Goal: Information Seeking & Learning: Check status

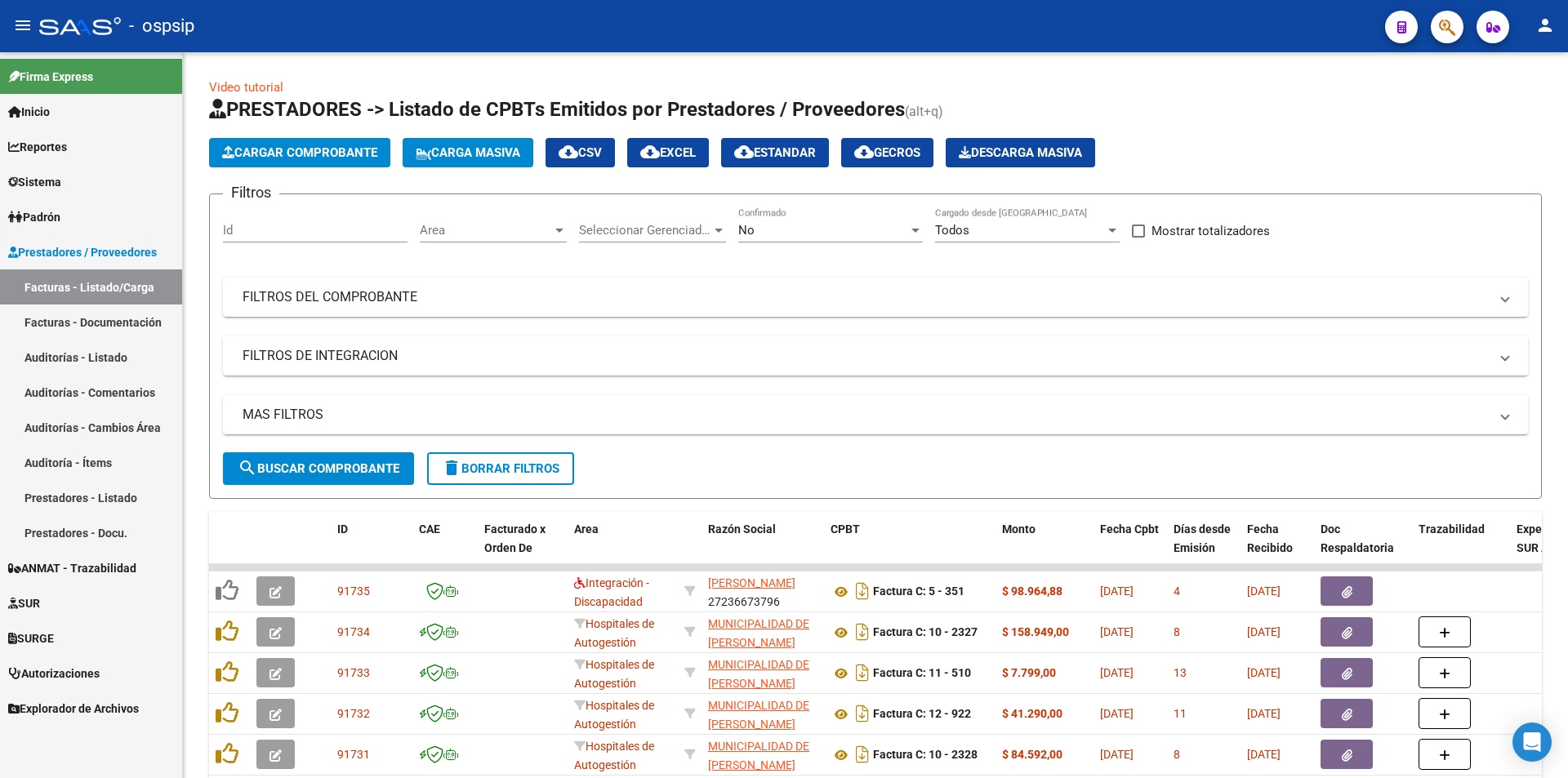
click at [1434, 29] on button "button" at bounding box center [1447, 26] width 32 height 32
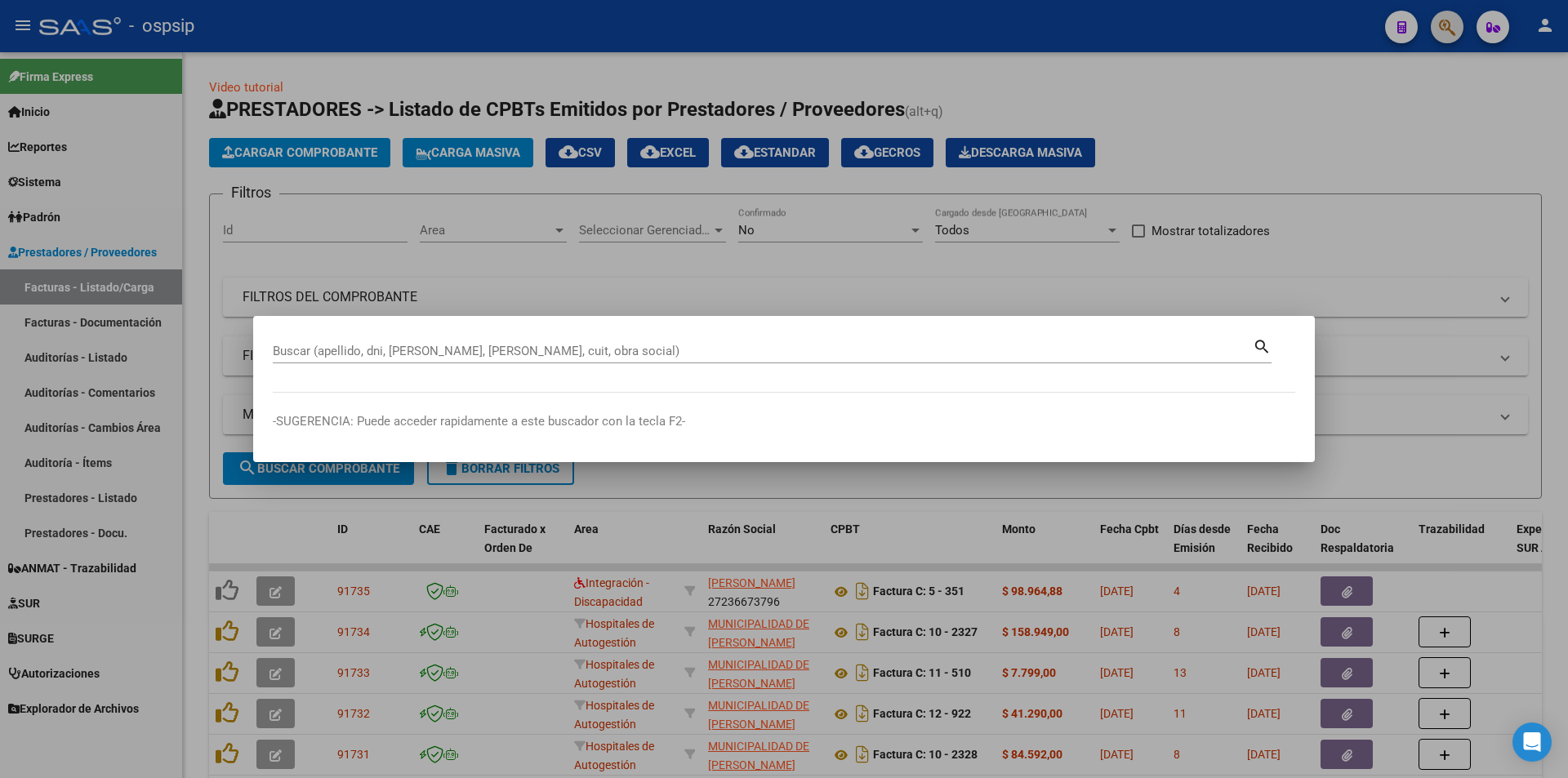
paste input "47089307"
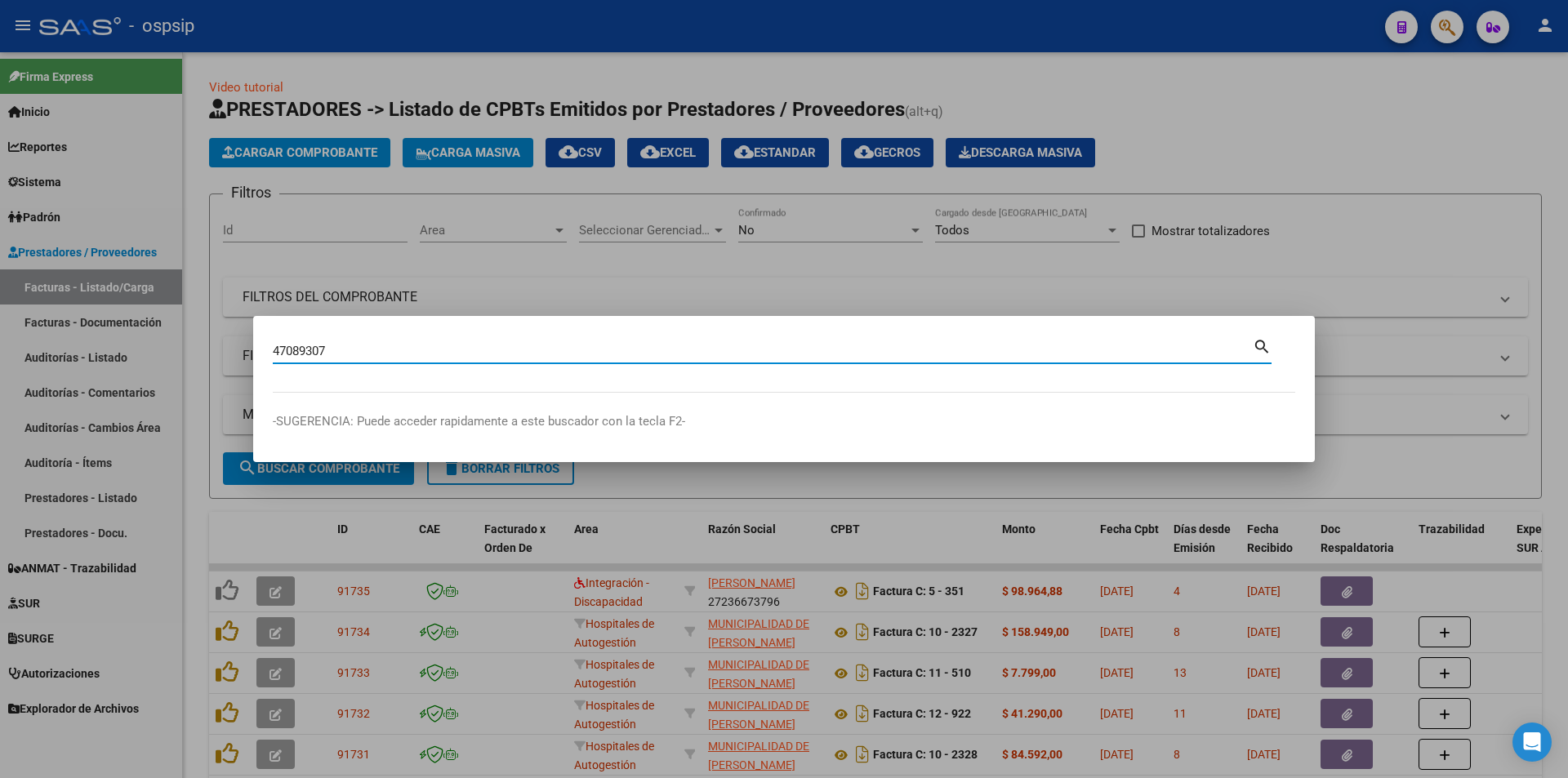
type input "47089307"
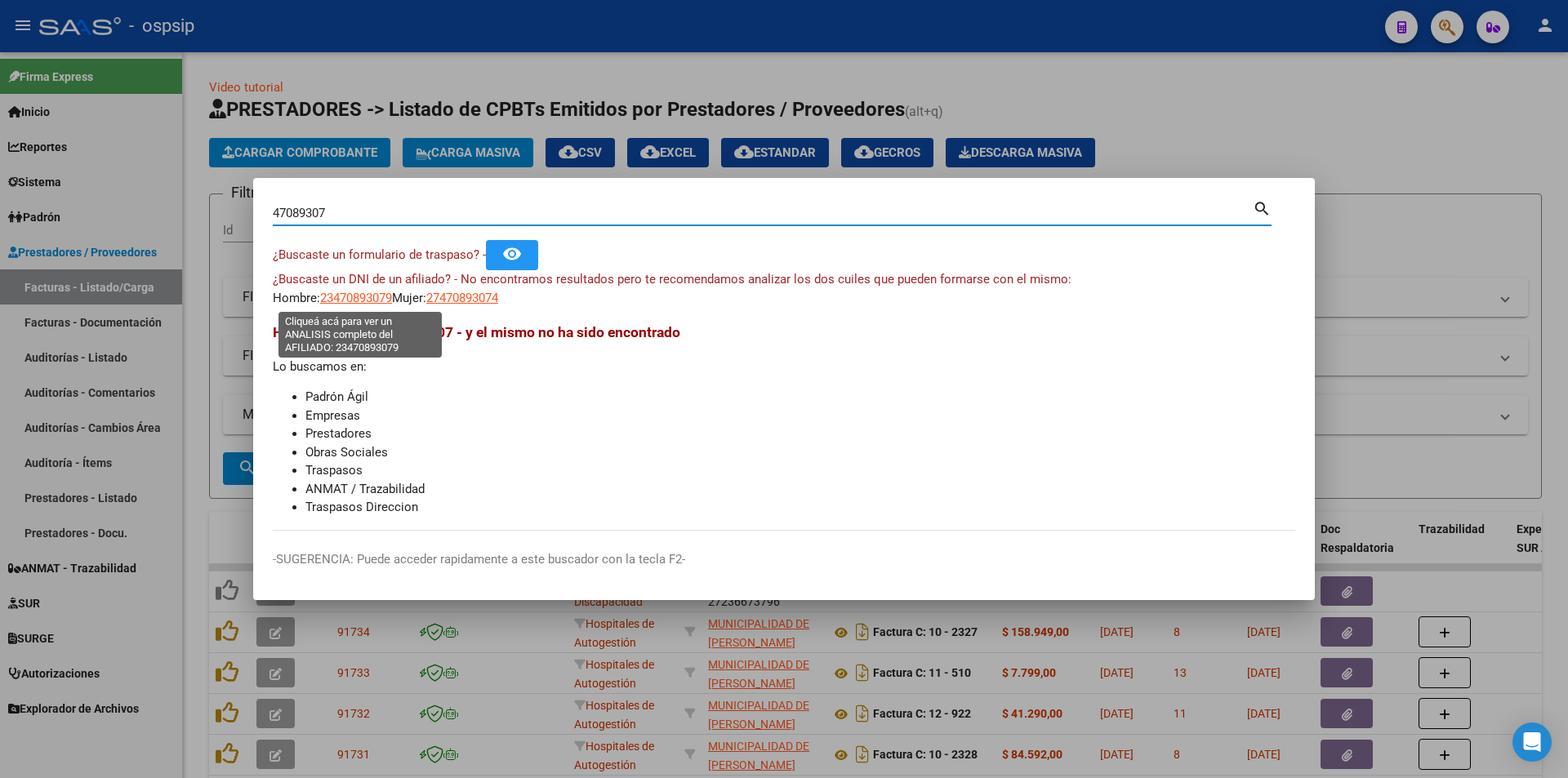
click at [337, 292] on span "23470893079" at bounding box center [356, 297] width 72 height 15
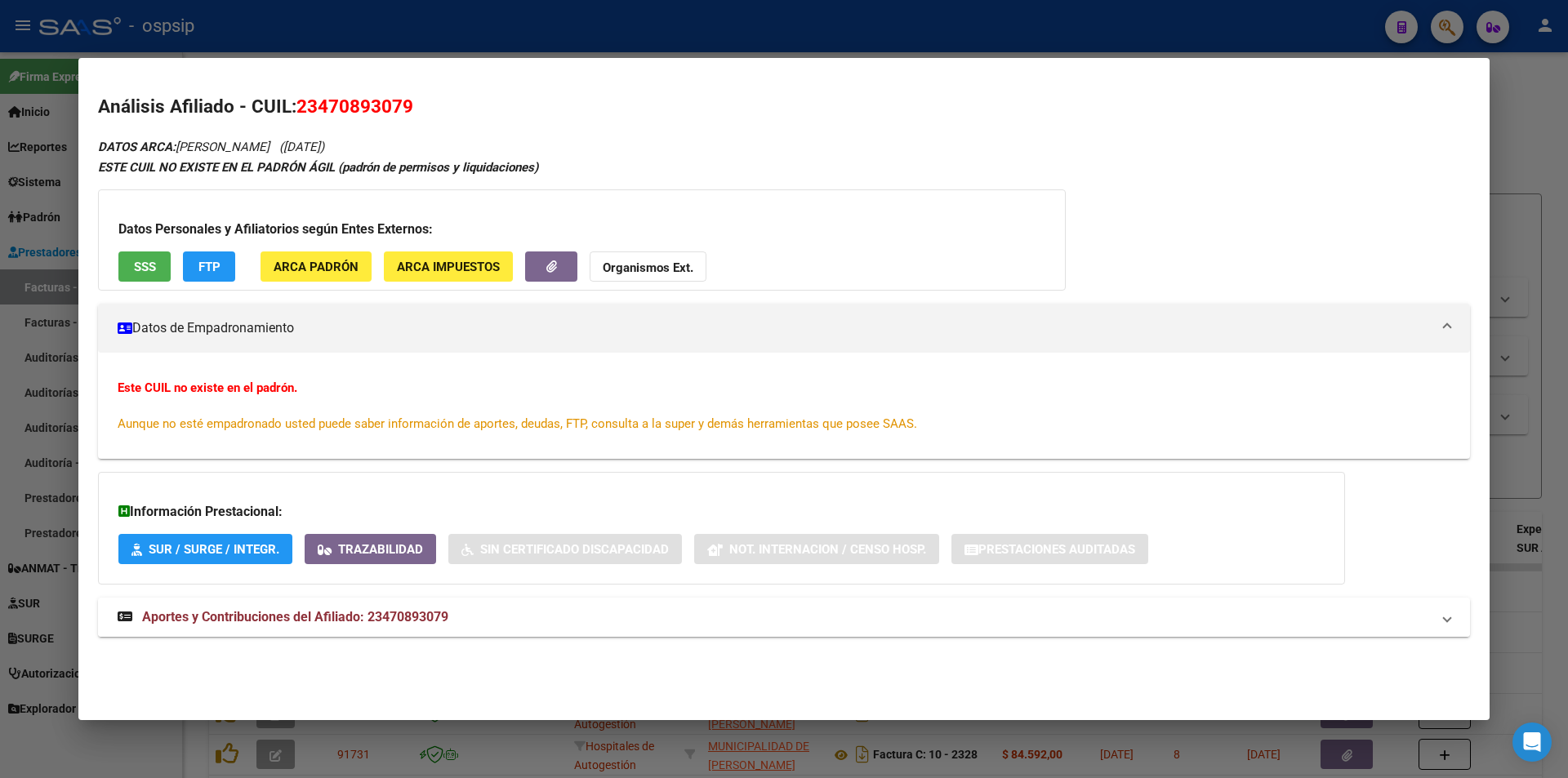
click at [510, 615] on mat-panel-title "Aportes y Contribuciones del Afiliado: 23470893079" at bounding box center [773, 618] width 1313 height 20
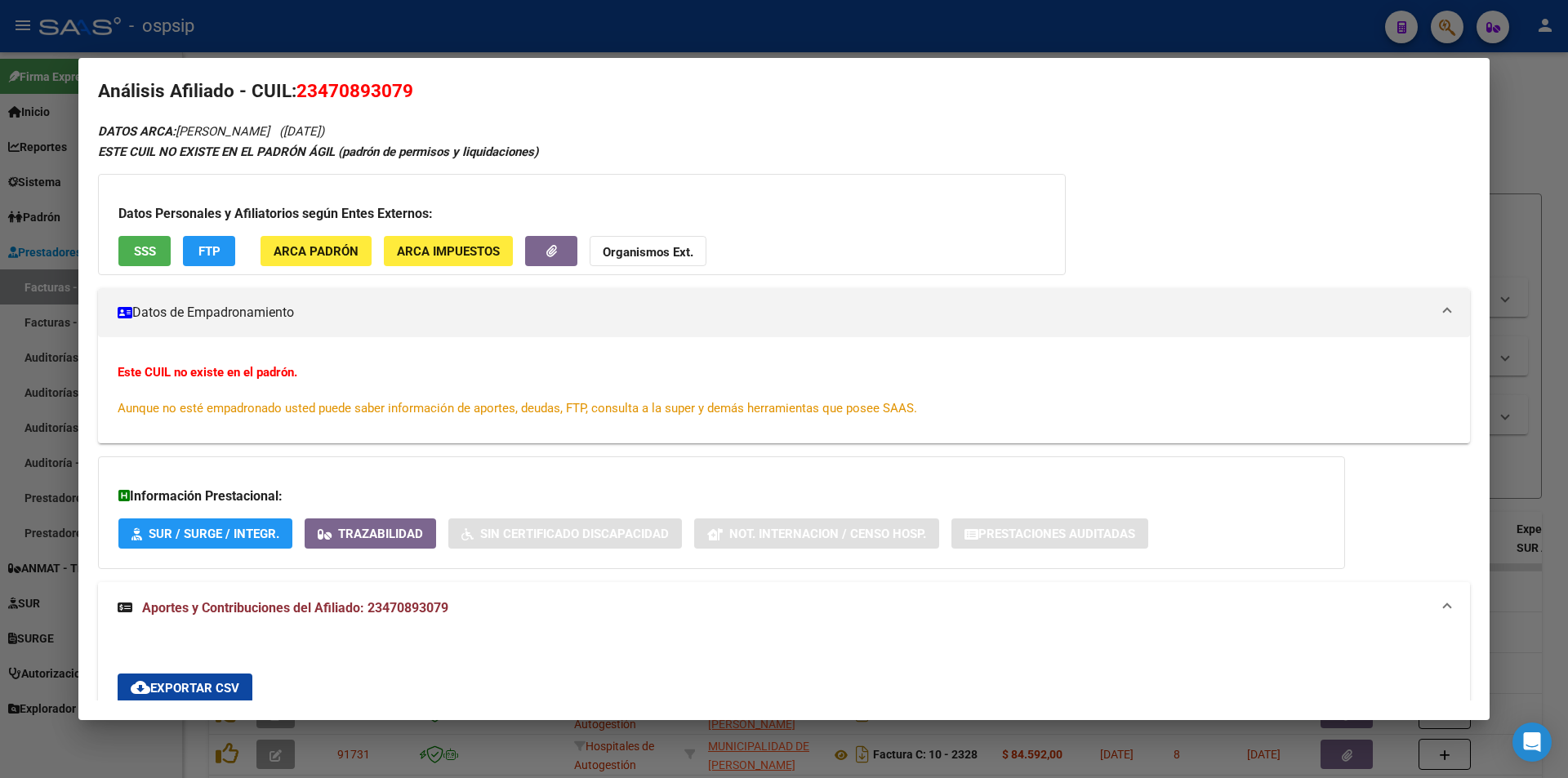
scroll to position [13, 0]
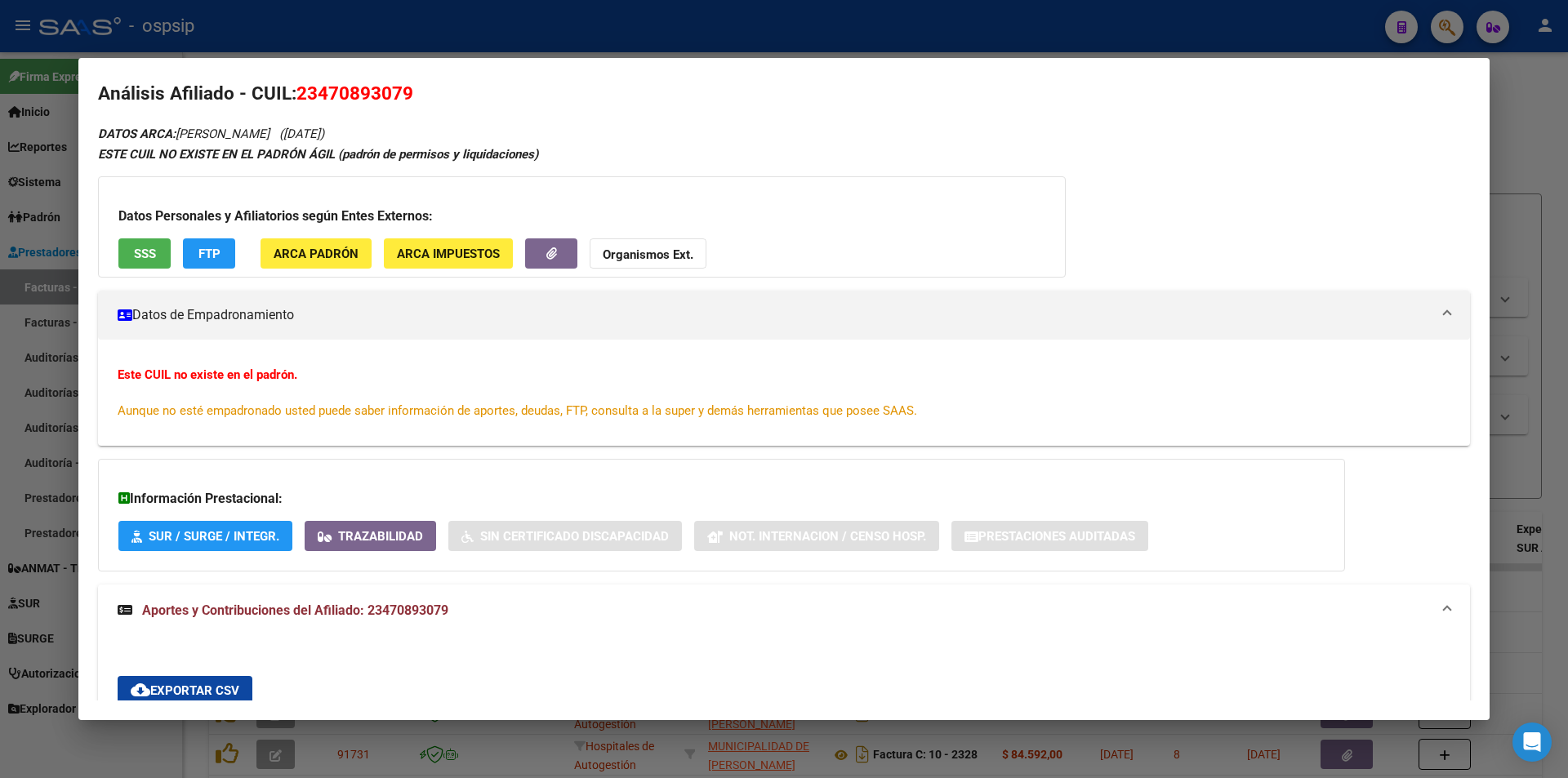
drag, startPoint x: 416, startPoint y: 130, endPoint x: 475, endPoint y: 125, distance: 59.2
click at [471, 125] on div "DATOS ARCA: [PERSON_NAME] ([DATE]) ESTE CUIL NO EXISTE EN EL PADRÓN ÁGIL (padró…" at bounding box center [784, 760] width 1372 height 1275
click at [588, 147] on div "ESTE CUIL NO EXISTE EN EL PADRÓN ÁGIL (padrón de permisos y liquidaciones)" at bounding box center [784, 154] width 1372 height 19
click at [992, 196] on div "Datos Personales y Afiliatorios según Entes Externos: SSS FTP ARCA Padrón ARCA …" at bounding box center [582, 227] width 968 height 102
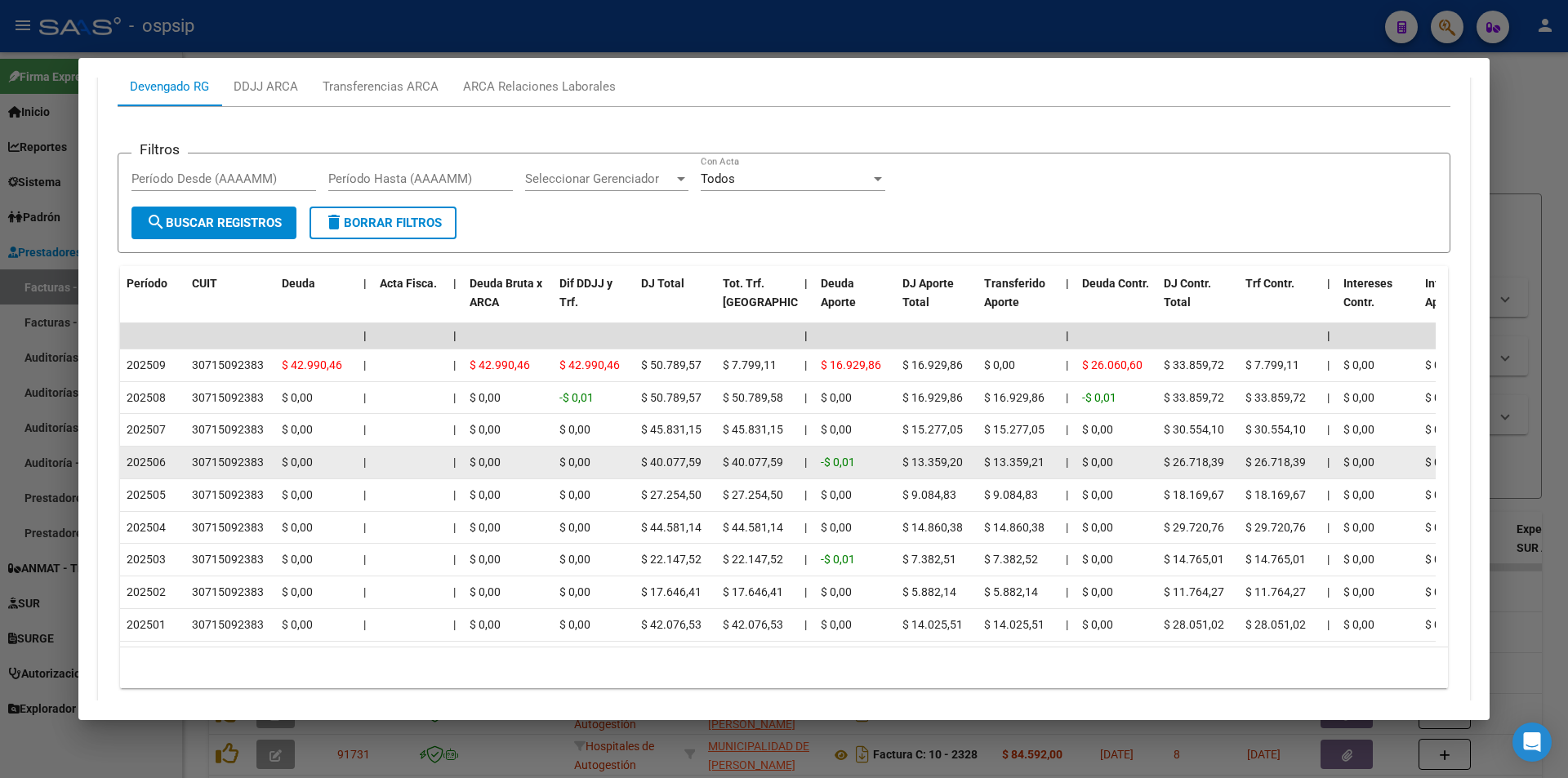
scroll to position [667, 0]
drag, startPoint x: 156, startPoint y: 365, endPoint x: 190, endPoint y: 476, distance: 116.1
click at [190, 476] on datatable-scroller "| | | | | | | | | | | | | 202509 30715092383 $ 42.990,46 | | $ 42.990,46 $ 42.9…" at bounding box center [778, 481] width 1316 height 319
click at [217, 470] on div "30715092383" at bounding box center [228, 460] width 72 height 19
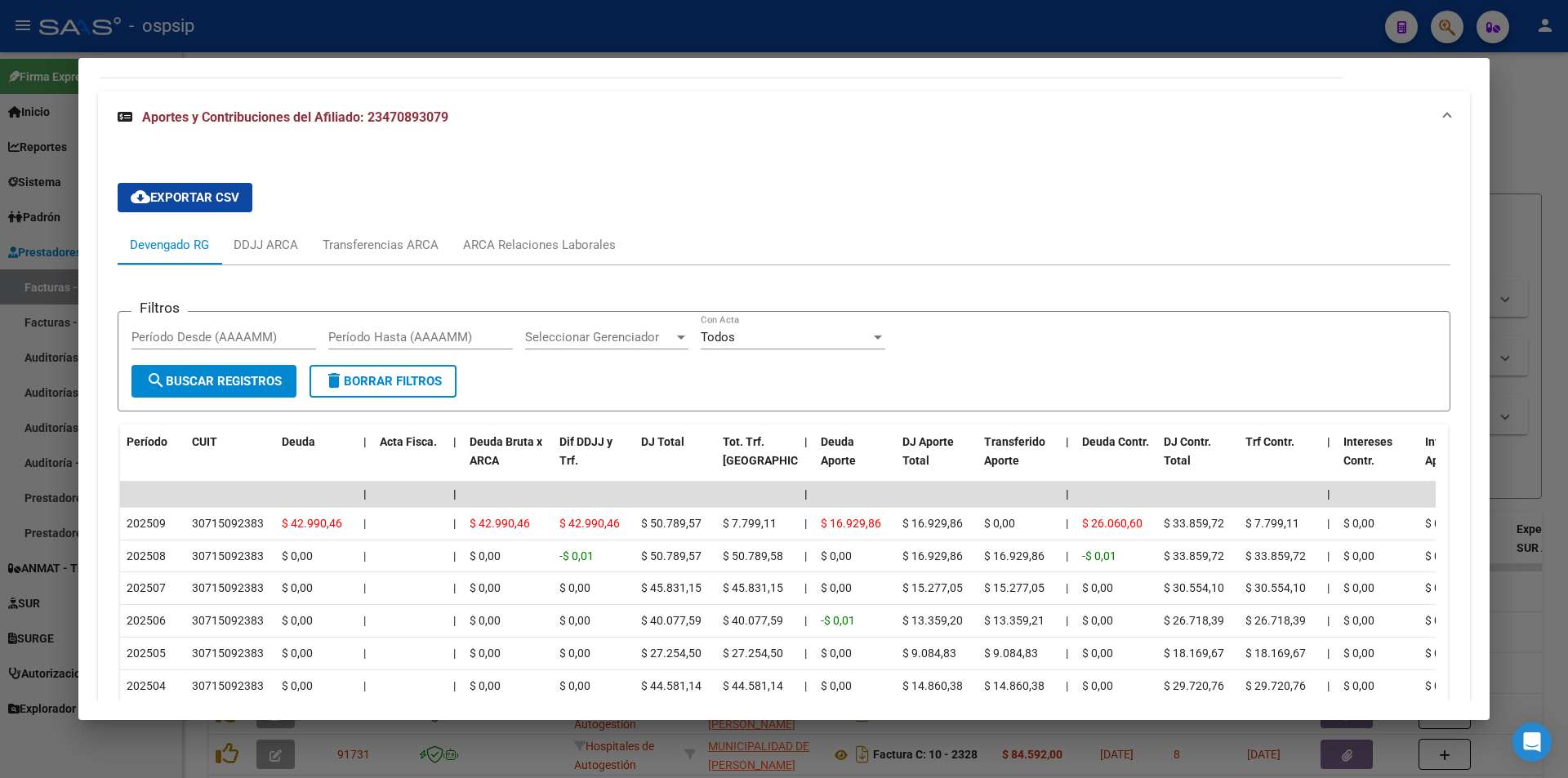
scroll to position [503, 0]
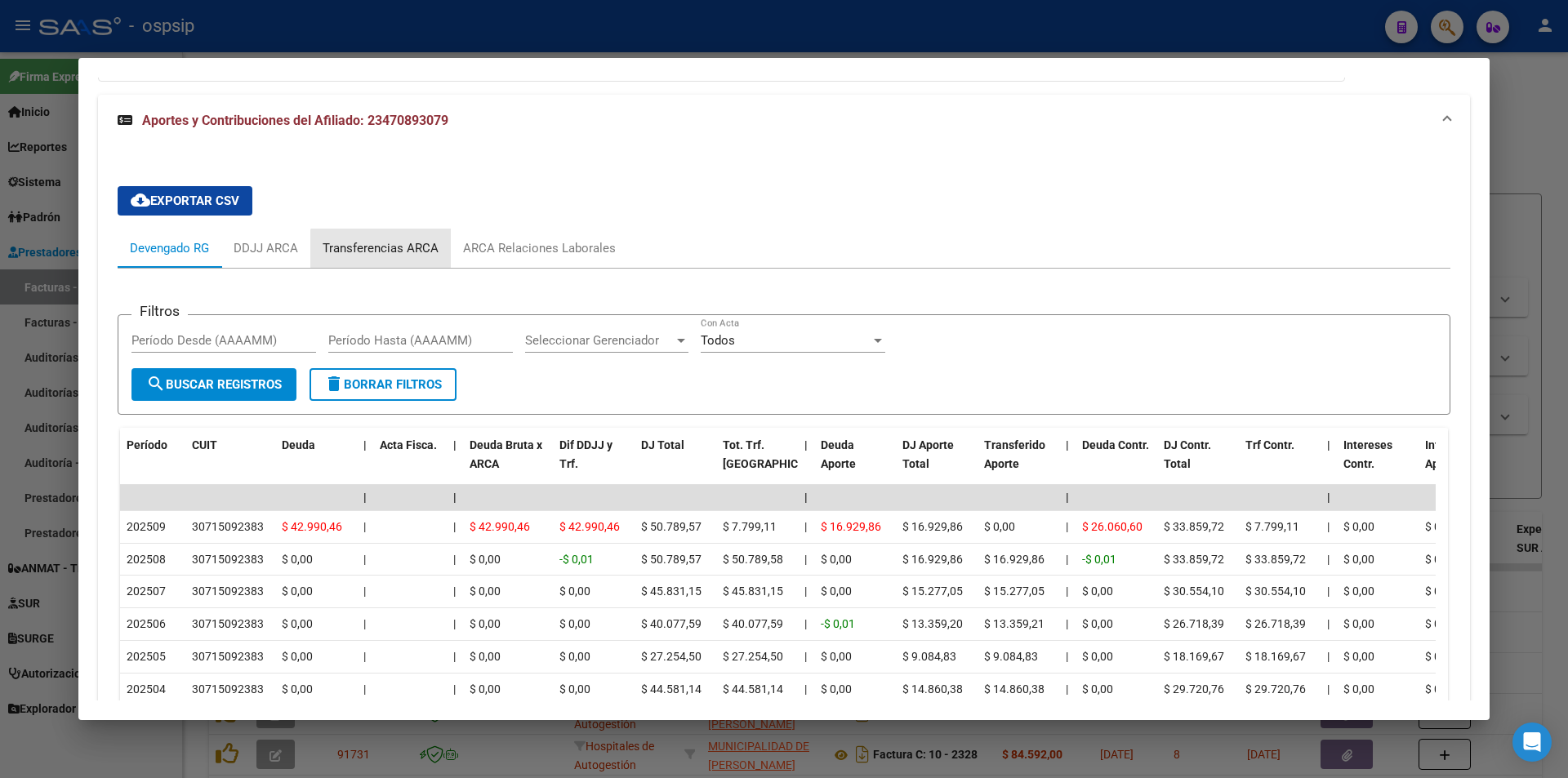
click at [384, 252] on div "Transferencias ARCA" at bounding box center [380, 248] width 116 height 18
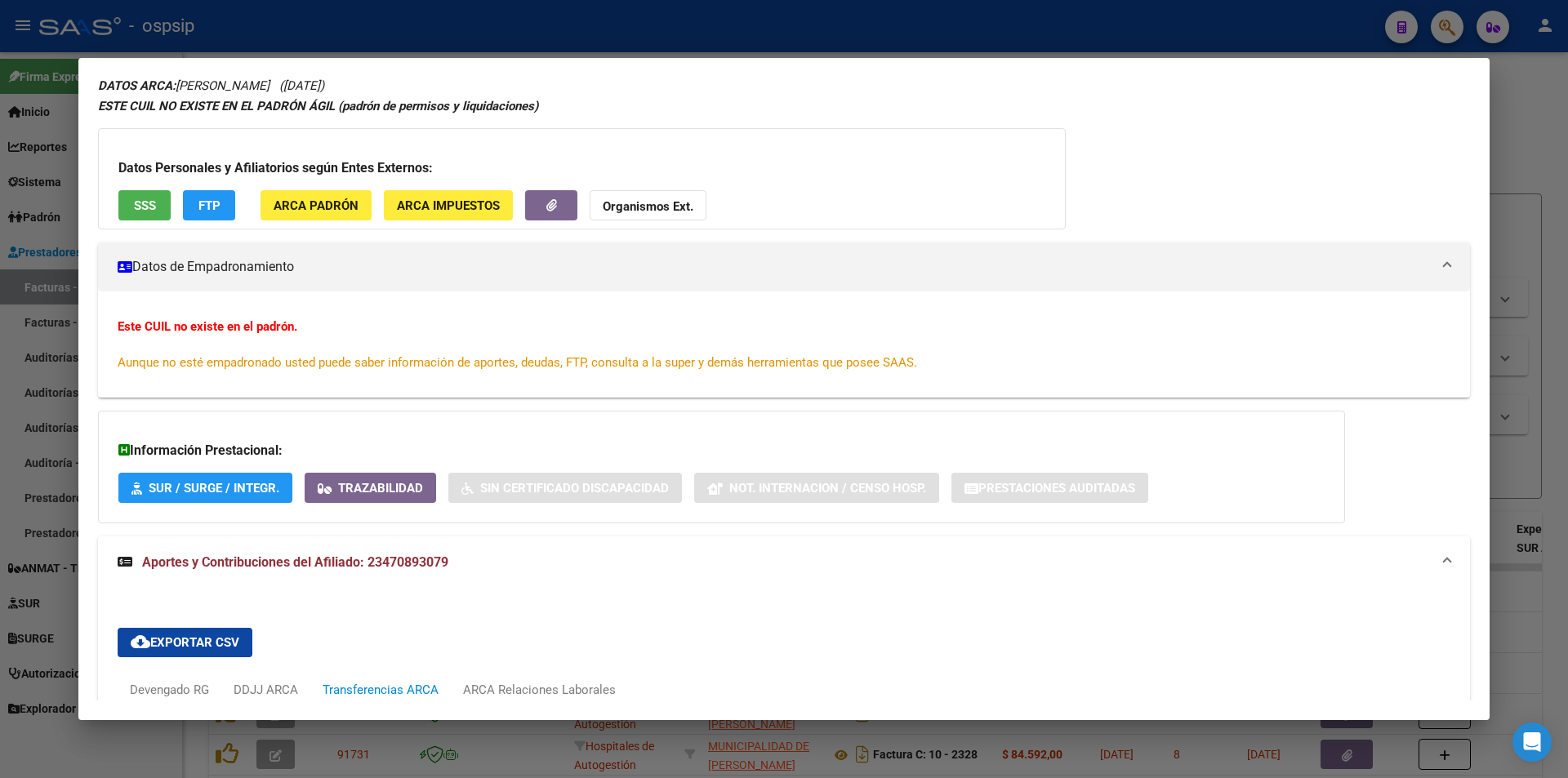
scroll to position [0, 0]
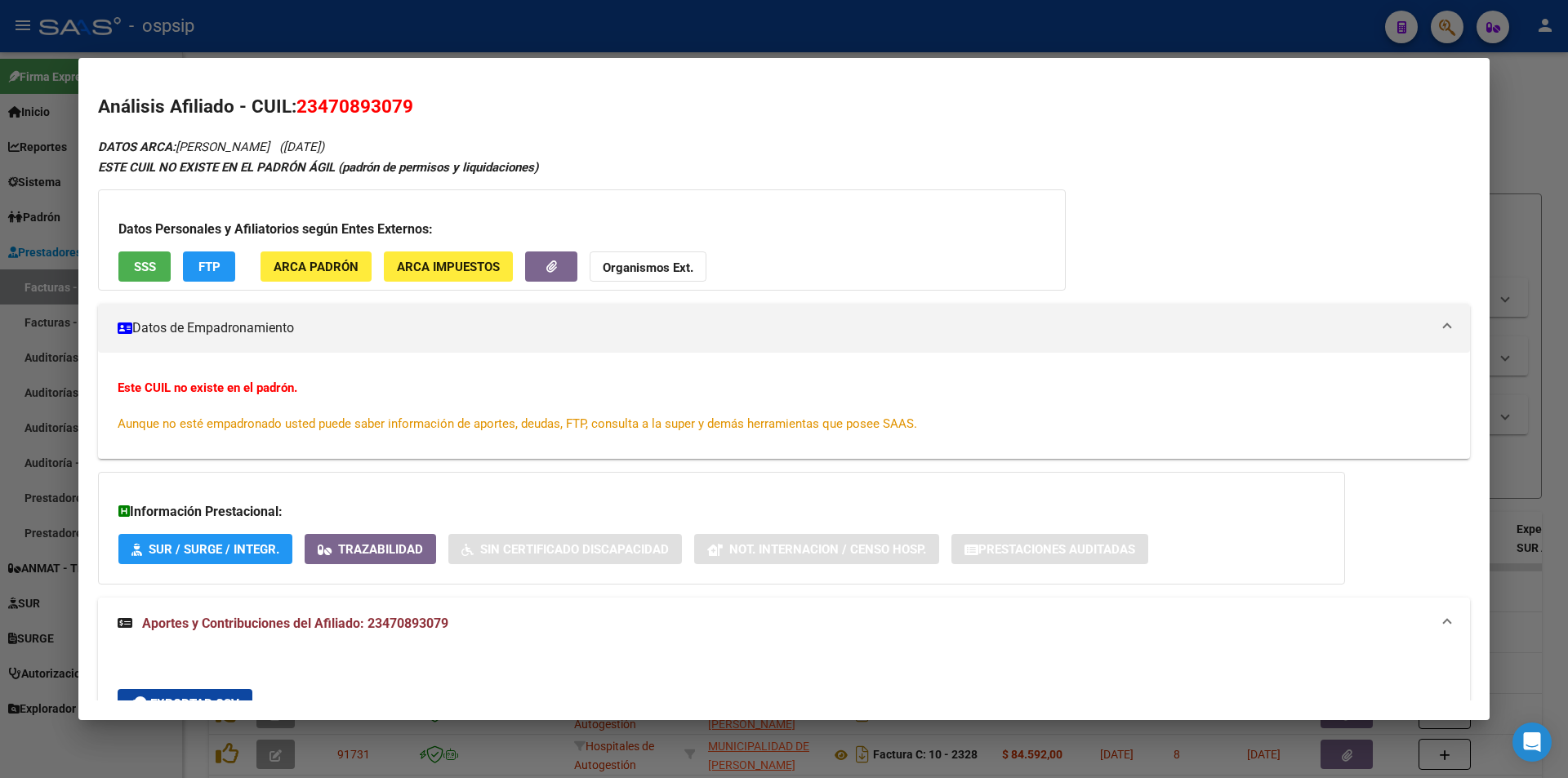
drag, startPoint x: 257, startPoint y: 385, endPoint x: 607, endPoint y: 402, distance: 350.4
click at [607, 402] on div "Este CUIL no existe en el padrón. Aunque no esté empadronado usted puede saber …" at bounding box center [783, 406] width 1332 height 54
